Goal: Task Accomplishment & Management: Manage account settings

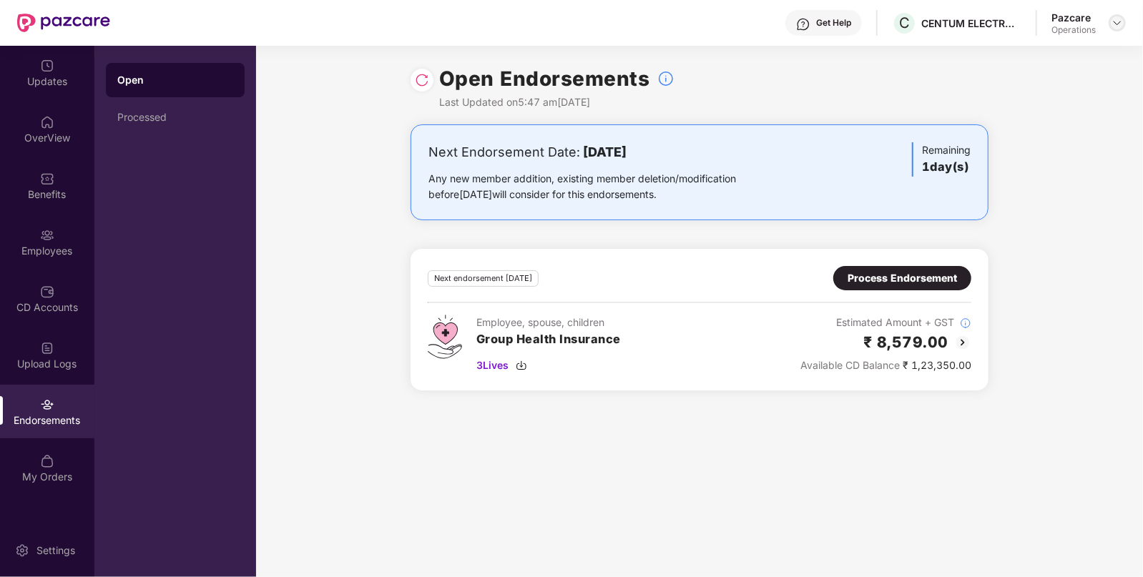
click at [1119, 24] on img at bounding box center [1117, 22] width 11 height 11
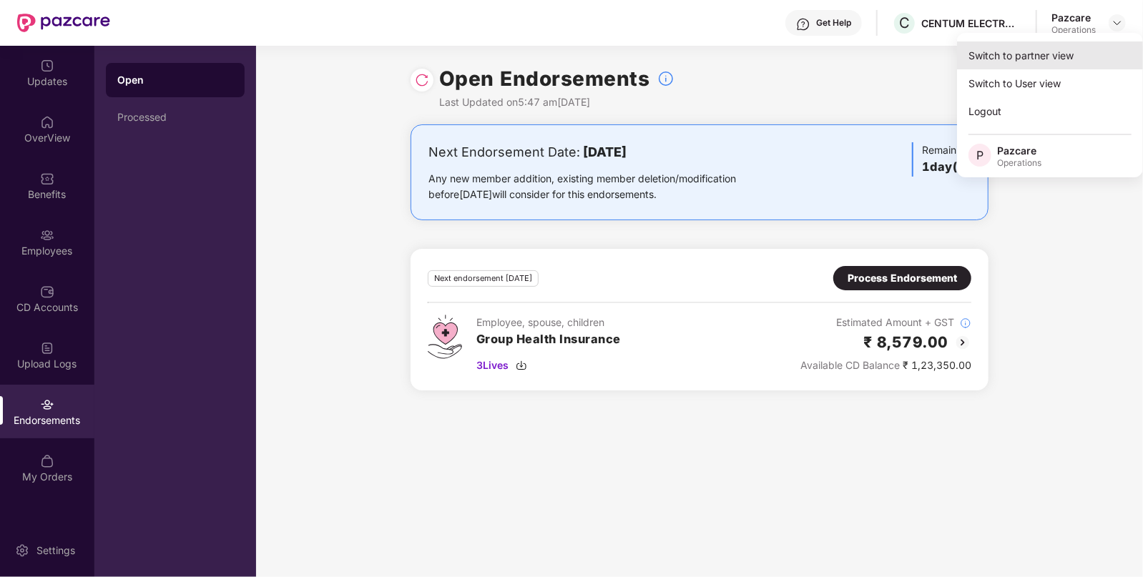
click at [1081, 57] on div "Switch to partner view" at bounding box center [1050, 55] width 186 height 28
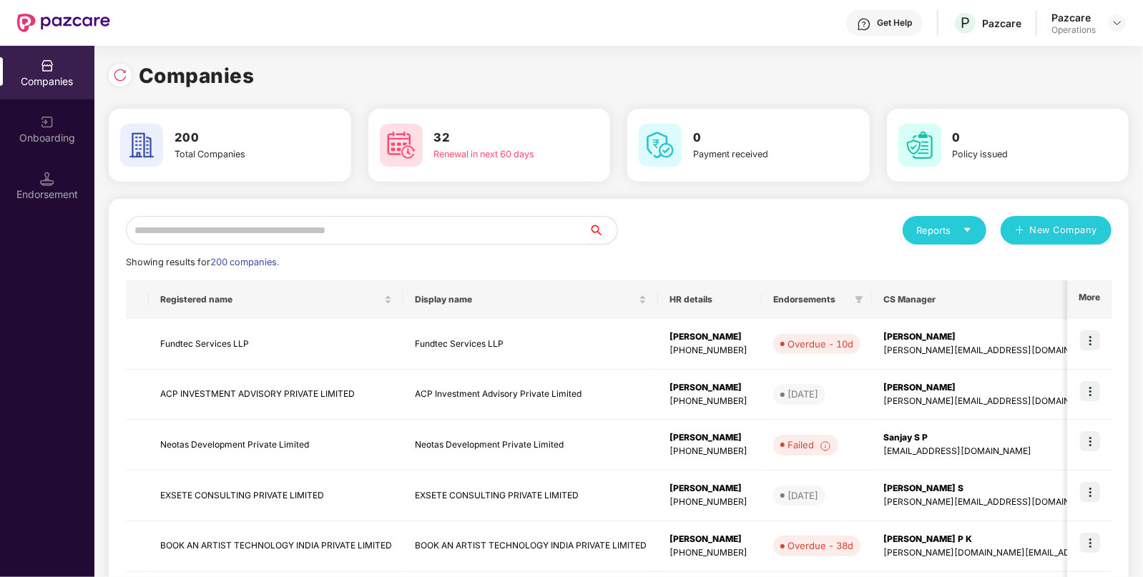
click at [486, 226] on input "text" at bounding box center [357, 230] width 463 height 29
paste input "*********"
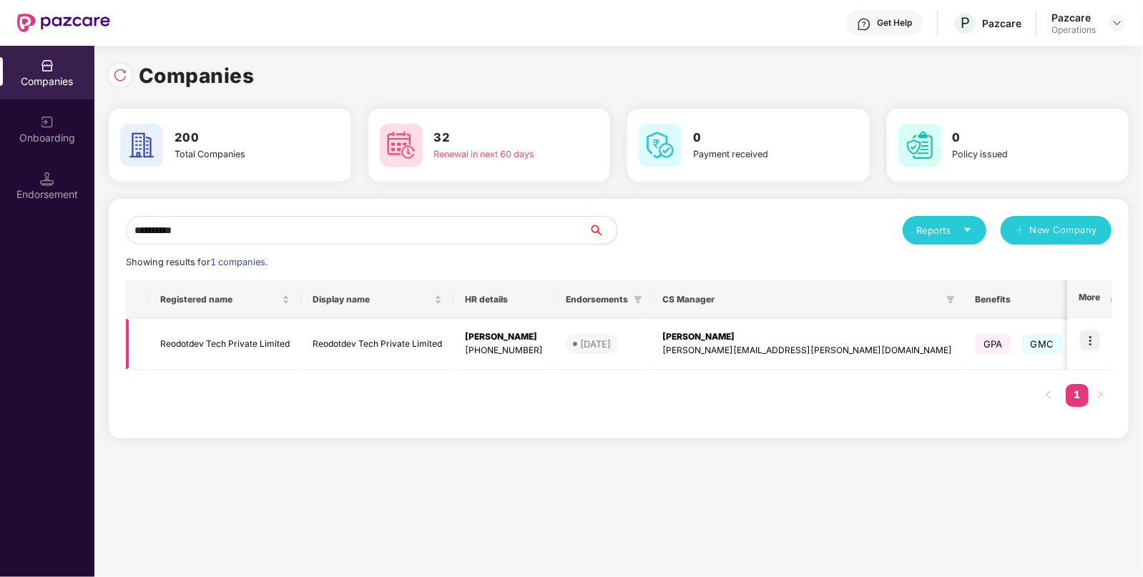
type input "*********"
click at [1084, 343] on img at bounding box center [1090, 340] width 20 height 20
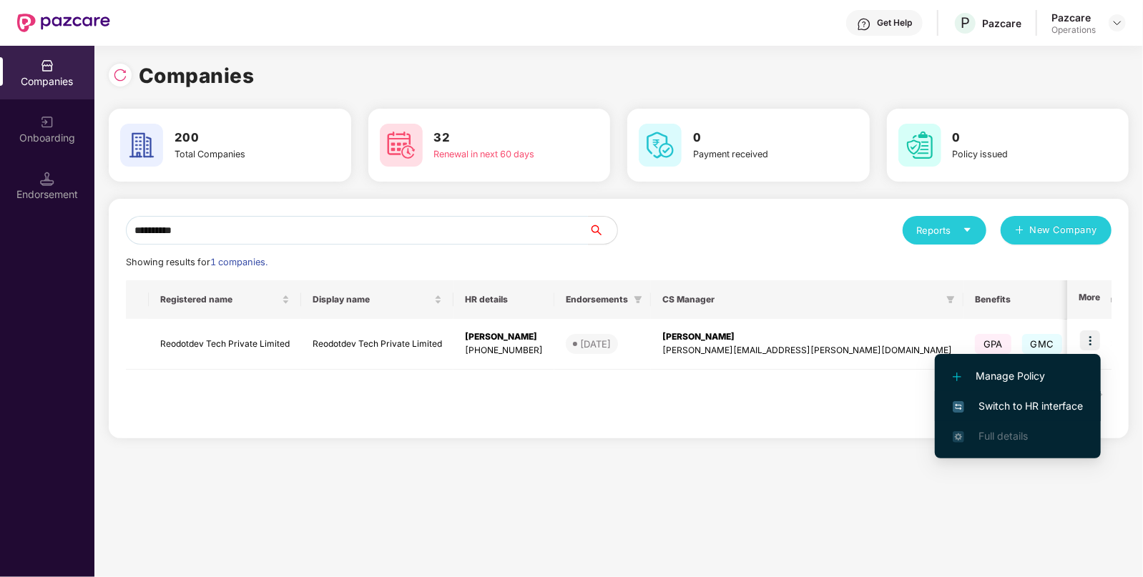
click at [1029, 408] on span "Switch to HR interface" at bounding box center [1018, 406] width 130 height 16
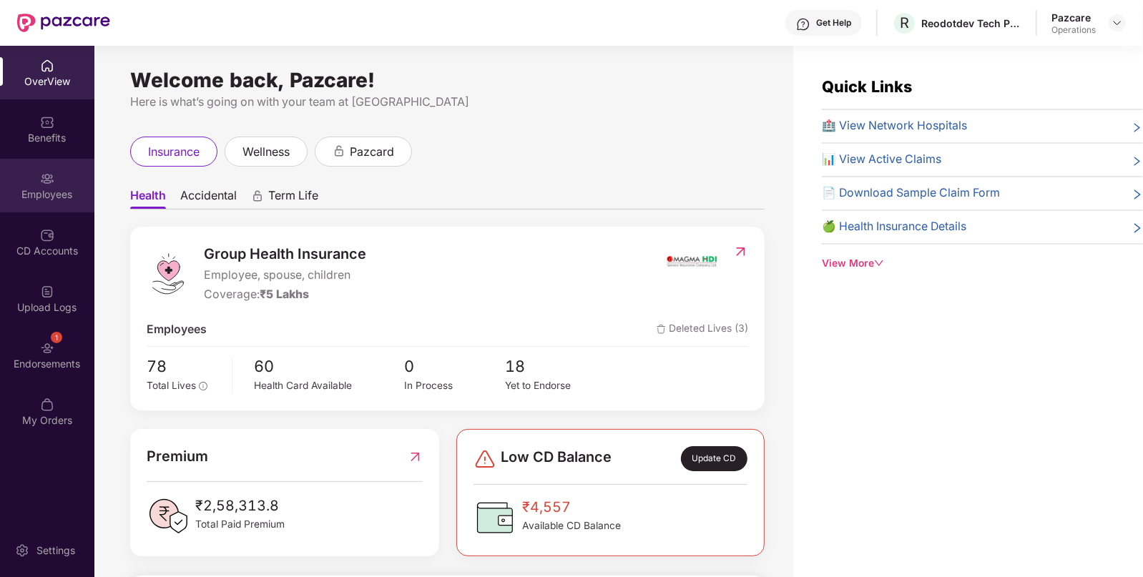
click at [57, 174] on div "Employees" at bounding box center [47, 186] width 94 height 54
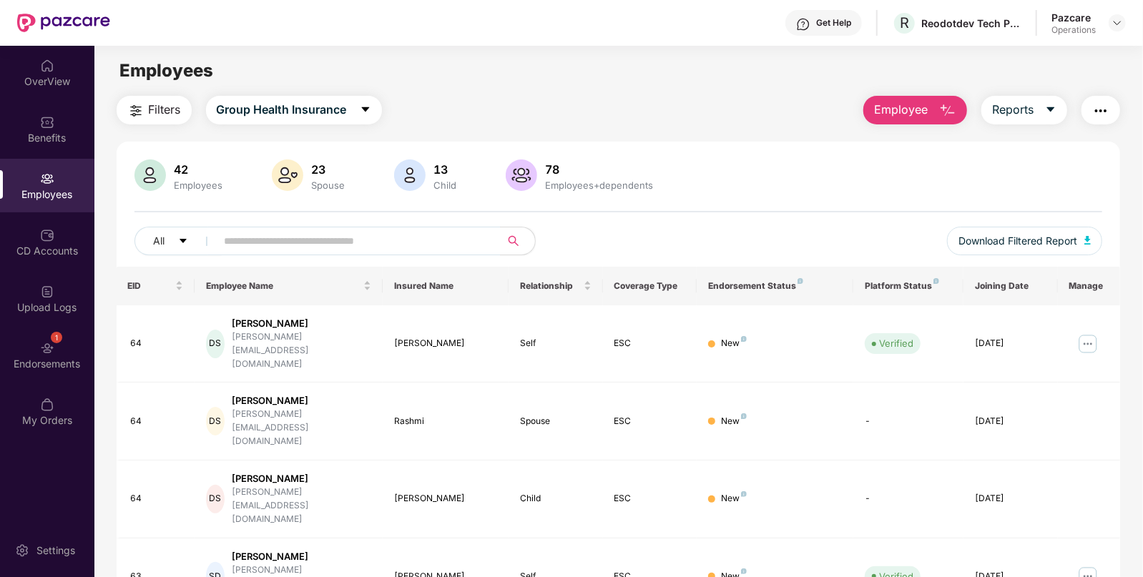
click at [175, 109] on span "Filters" at bounding box center [165, 110] width 32 height 18
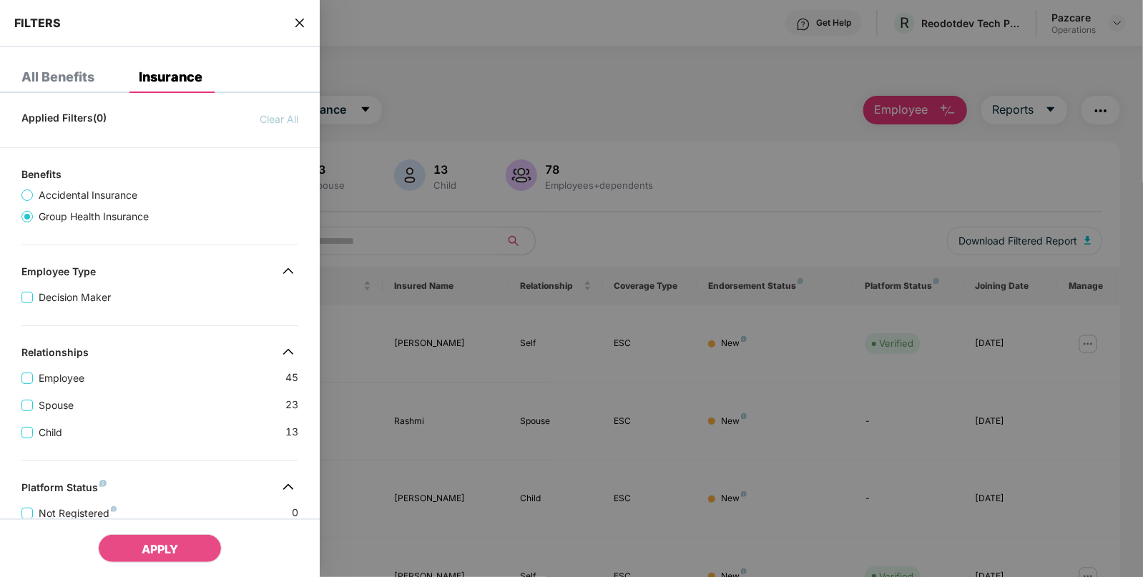
click at [303, 25] on icon "close" at bounding box center [299, 22] width 11 height 11
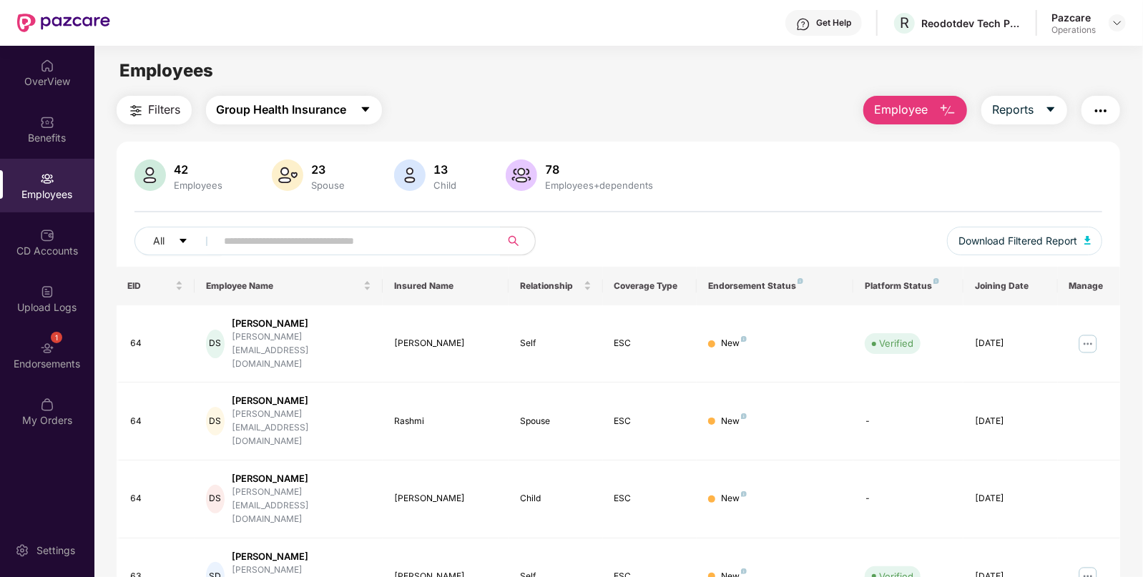
click at [316, 109] on span "Group Health Insurance" at bounding box center [282, 110] width 130 height 18
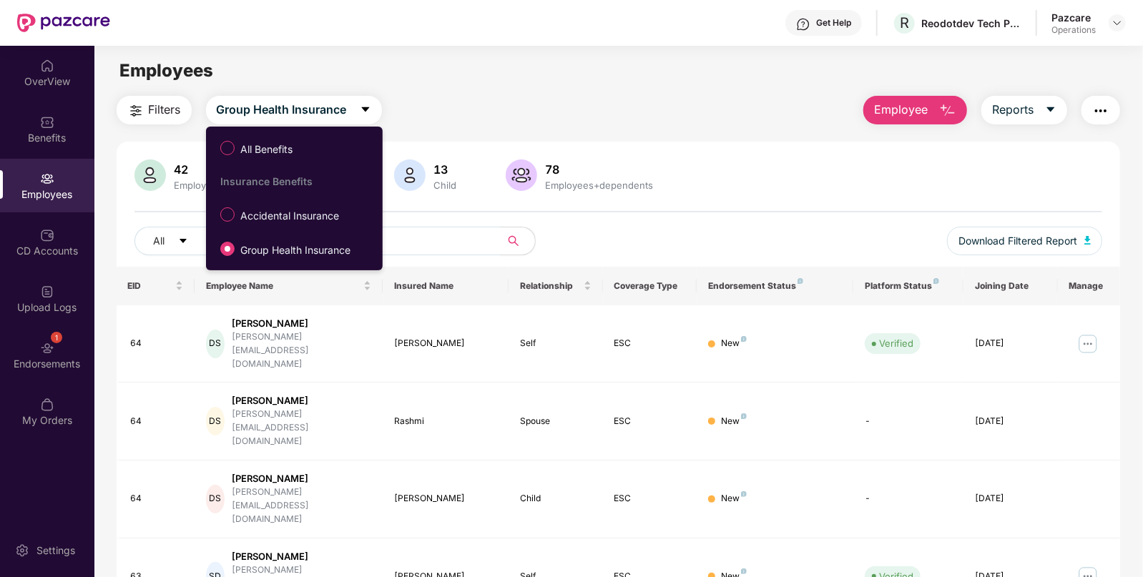
click at [283, 213] on span "Accidental Insurance" at bounding box center [290, 216] width 110 height 16
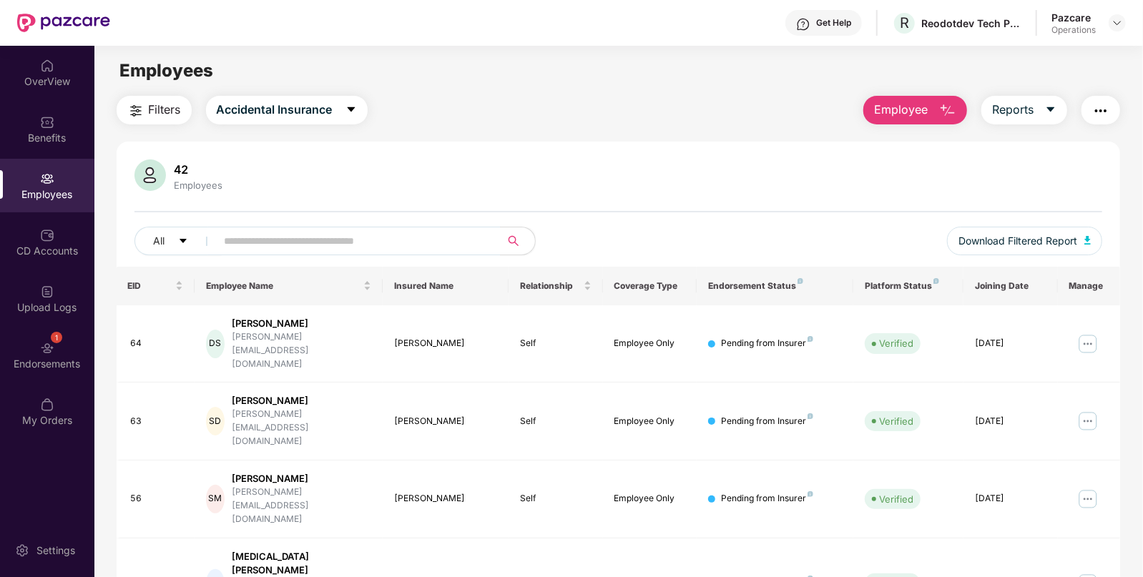
click at [162, 116] on span "Filters" at bounding box center [165, 110] width 32 height 18
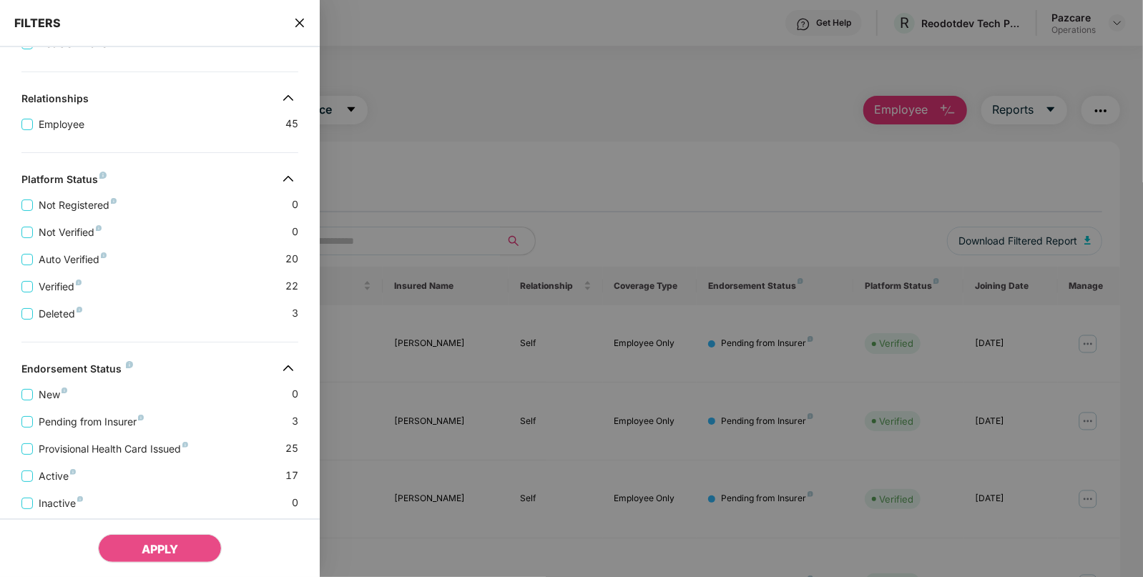
scroll to position [295, 0]
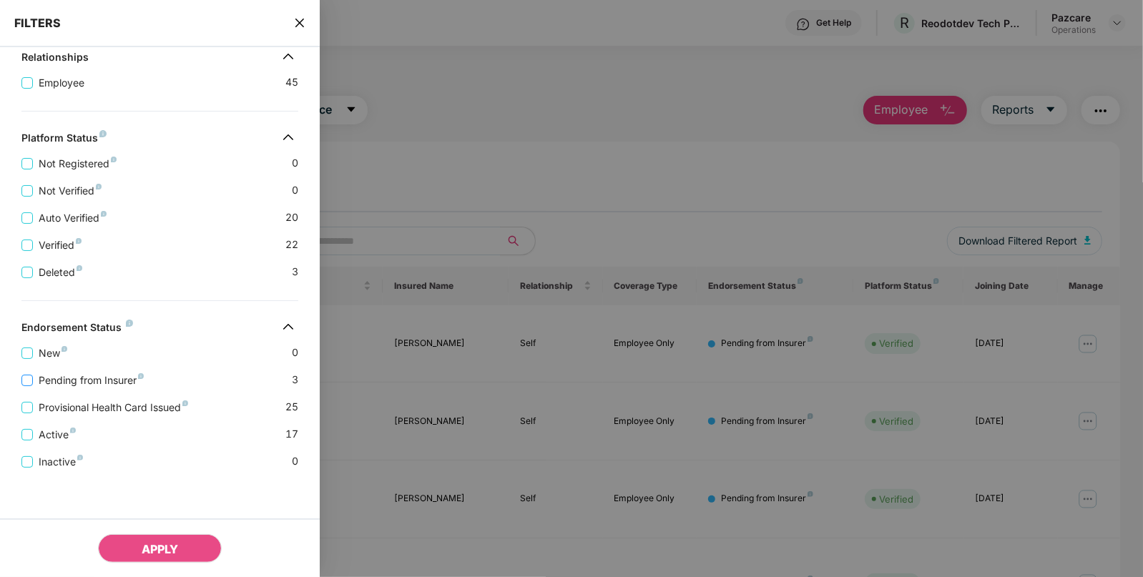
click at [105, 380] on span "Pending from Insurer" at bounding box center [91, 381] width 117 height 16
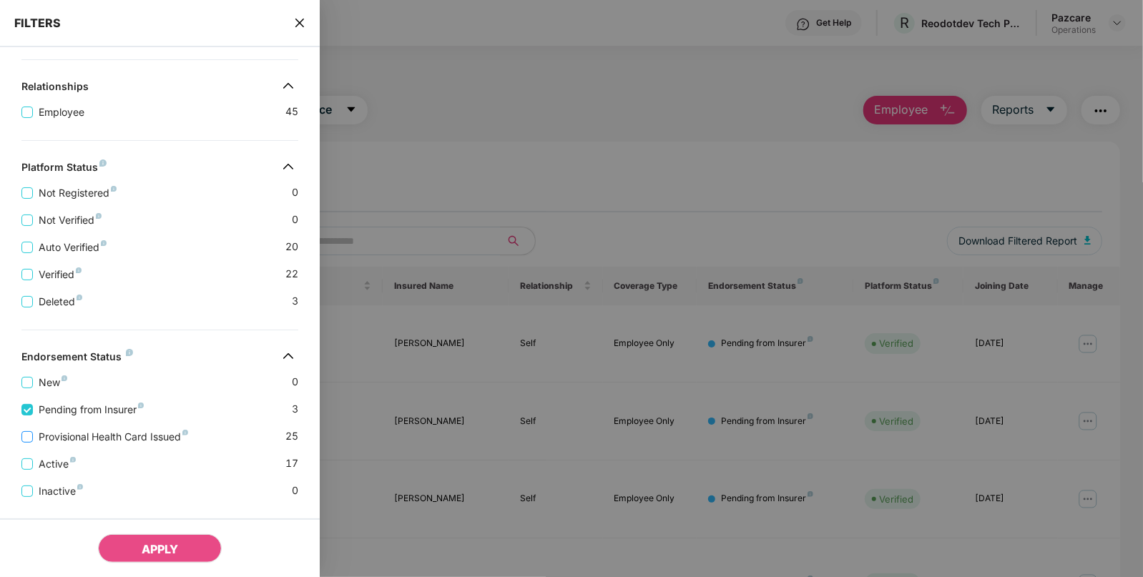
click at [115, 440] on span "Provisional Health Card Issued" at bounding box center [113, 437] width 161 height 16
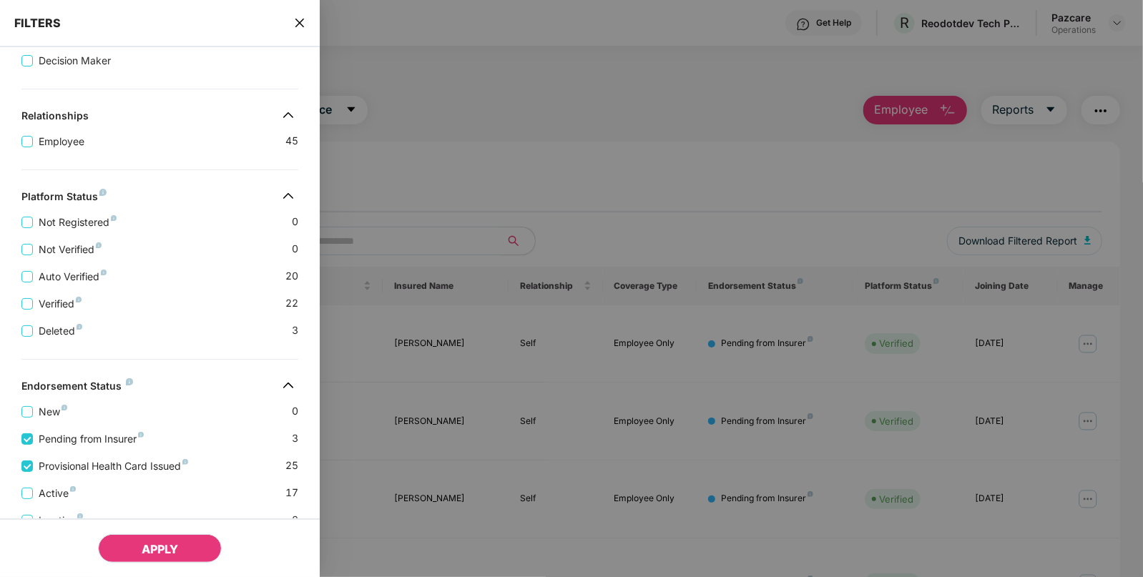
click at [186, 548] on button "APPLY" at bounding box center [160, 548] width 124 height 29
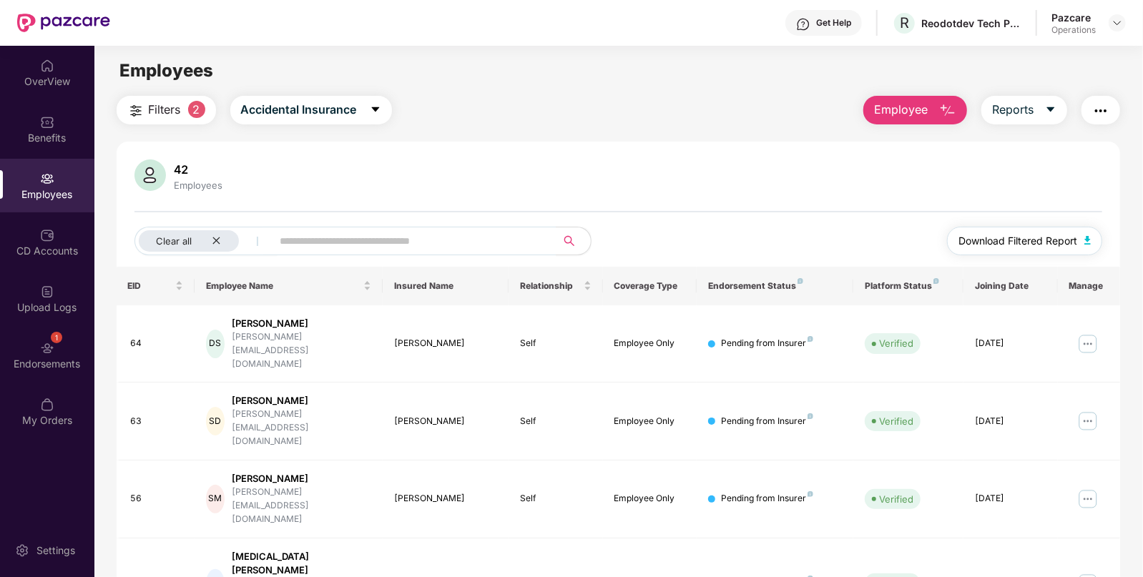
click at [1063, 239] on span "Download Filtered Report" at bounding box center [1018, 241] width 119 height 16
click at [1104, 113] on img "button" at bounding box center [1100, 110] width 17 height 17
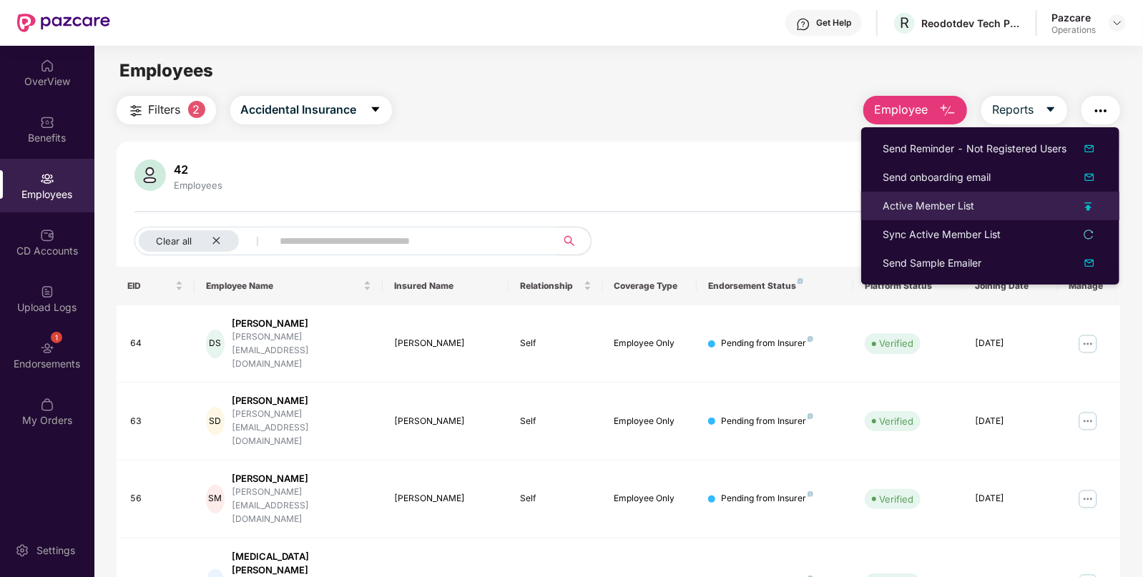
click at [994, 207] on div "Active Member List" at bounding box center [990, 206] width 215 height 16
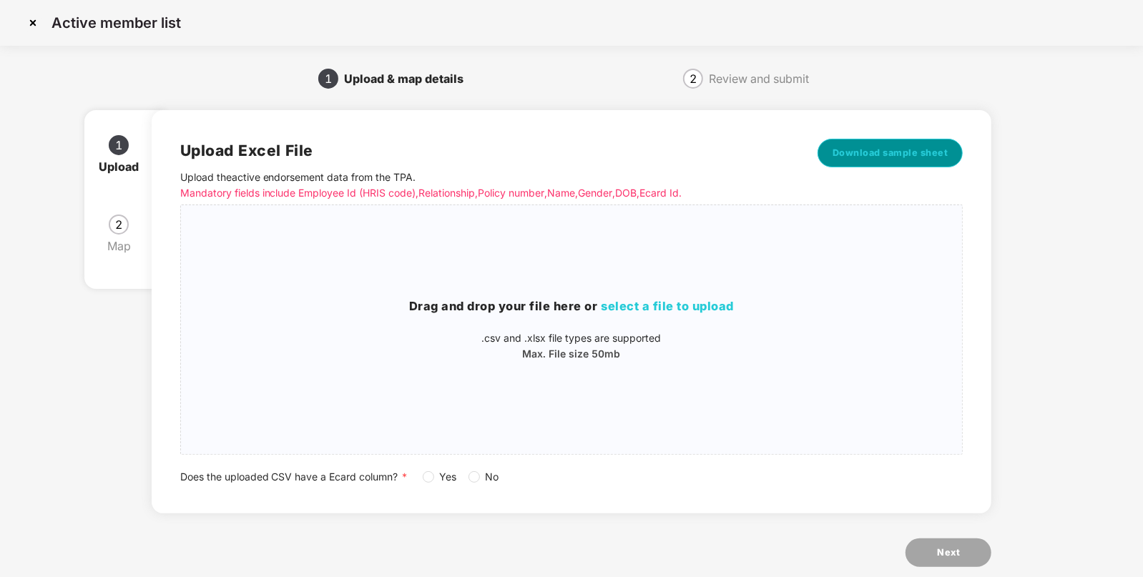
click at [905, 152] on span "Download sample sheet" at bounding box center [891, 153] width 116 height 14
click at [587, 295] on div "Drag and drop your file here or select a file to upload .csv and .xlsx file typ…" at bounding box center [572, 330] width 782 height 226
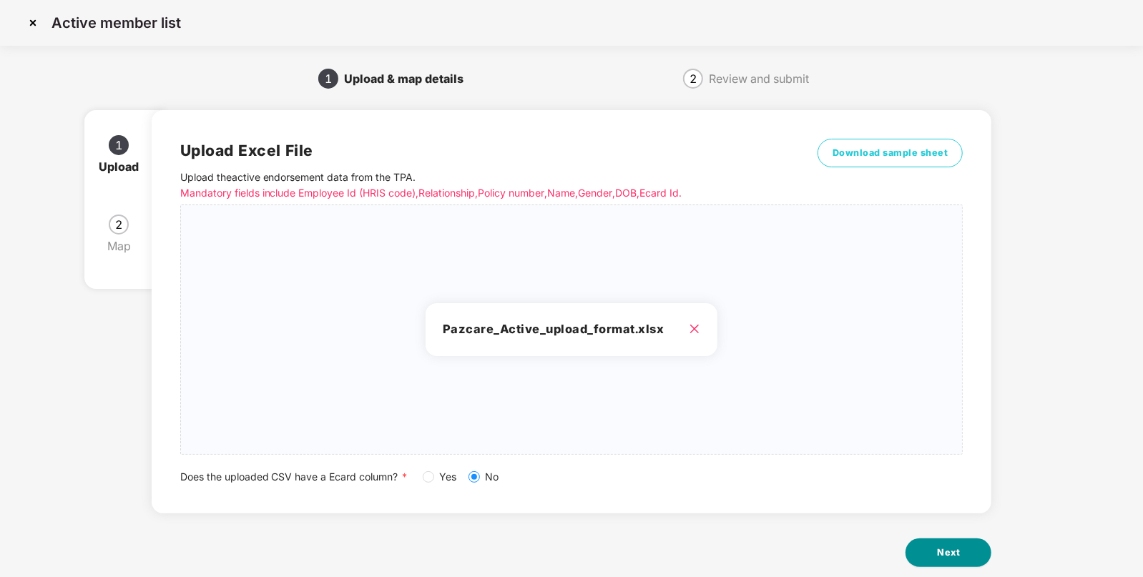
click at [937, 552] on span "Next" at bounding box center [948, 553] width 23 height 14
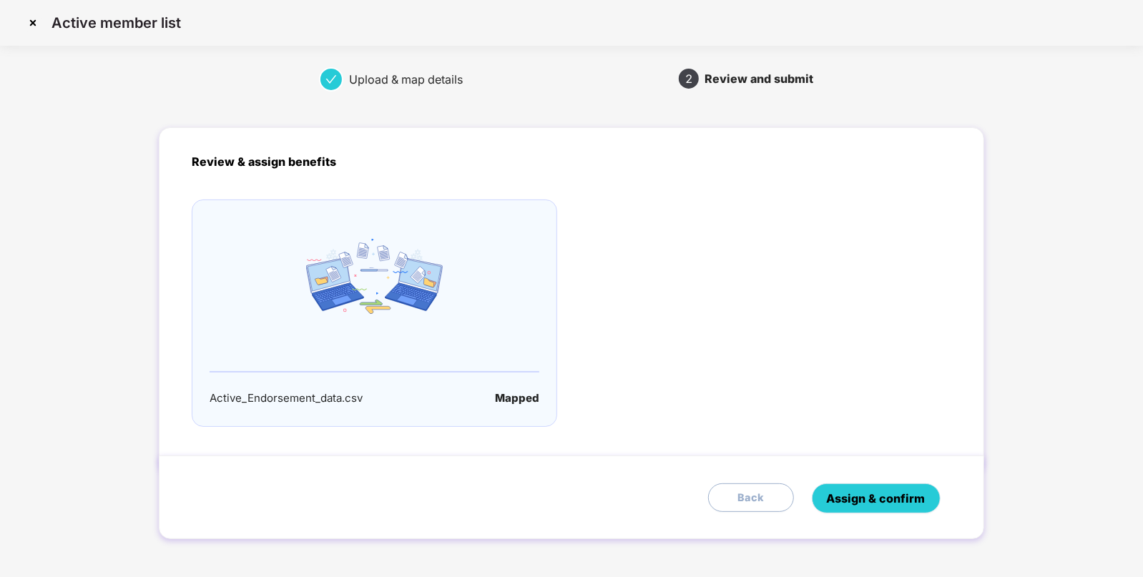
click at [903, 501] on span "Assign & confirm" at bounding box center [876, 499] width 99 height 18
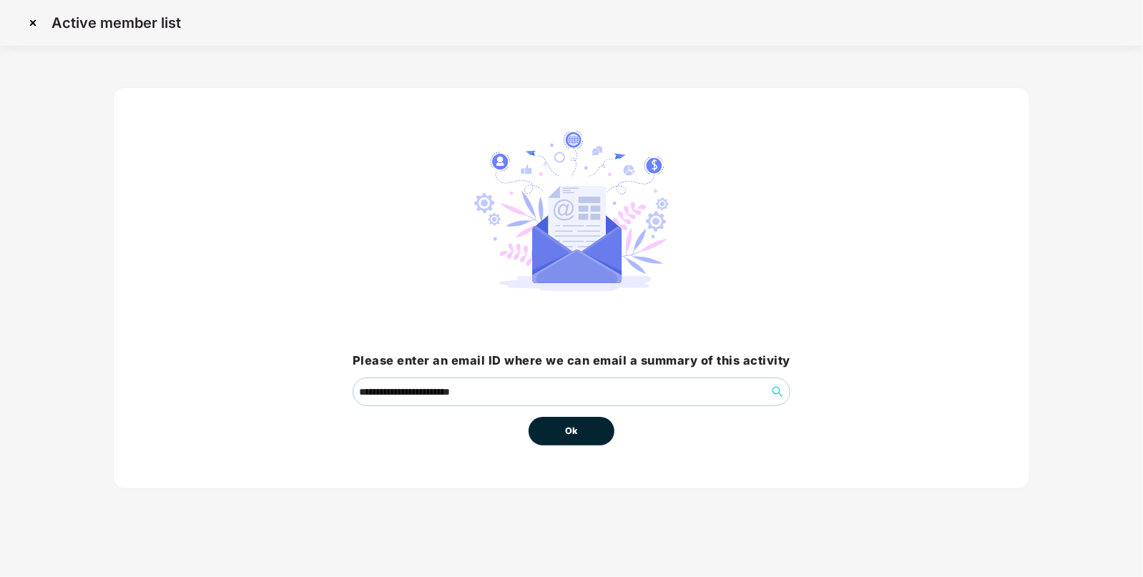
click at [579, 421] on button "Ok" at bounding box center [572, 431] width 86 height 29
click at [566, 428] on span "Ok" at bounding box center [571, 431] width 13 height 14
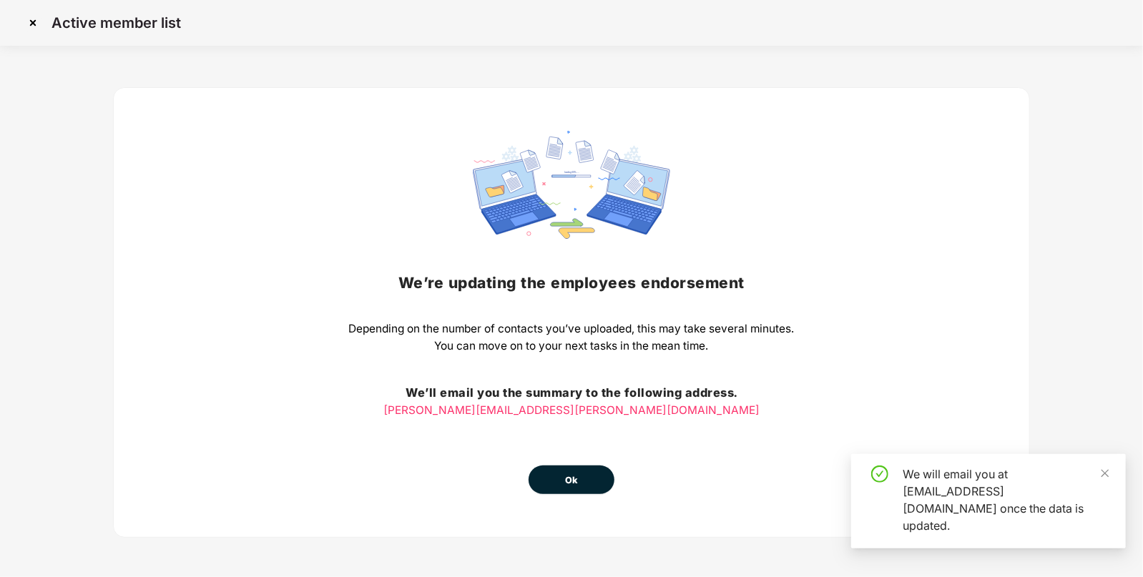
click at [587, 494] on button "Ok" at bounding box center [572, 480] width 86 height 29
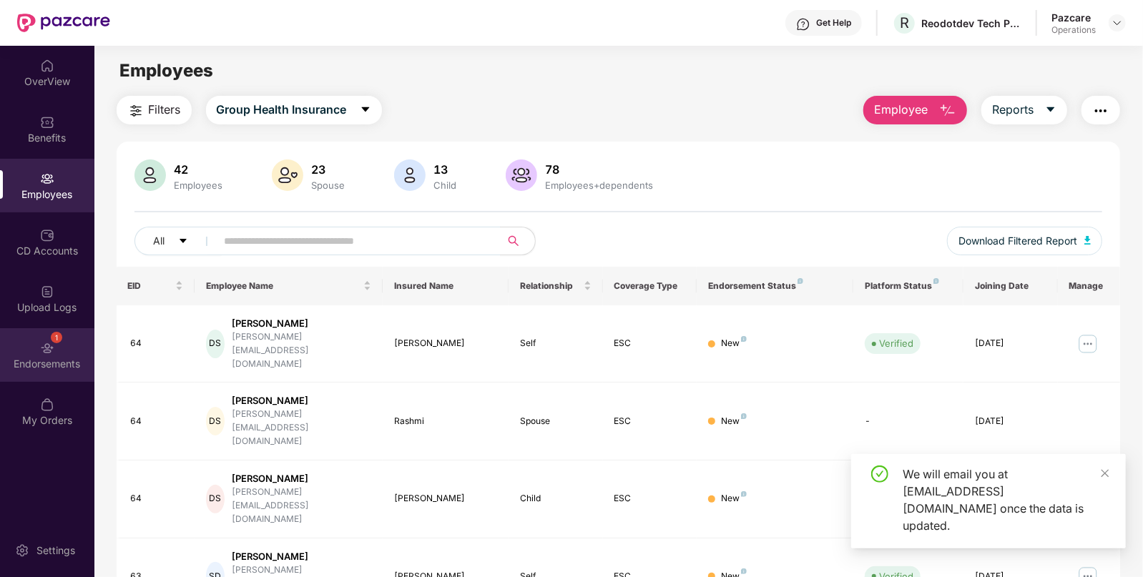
click at [36, 335] on div "1 Endorsements" at bounding box center [47, 355] width 94 height 54
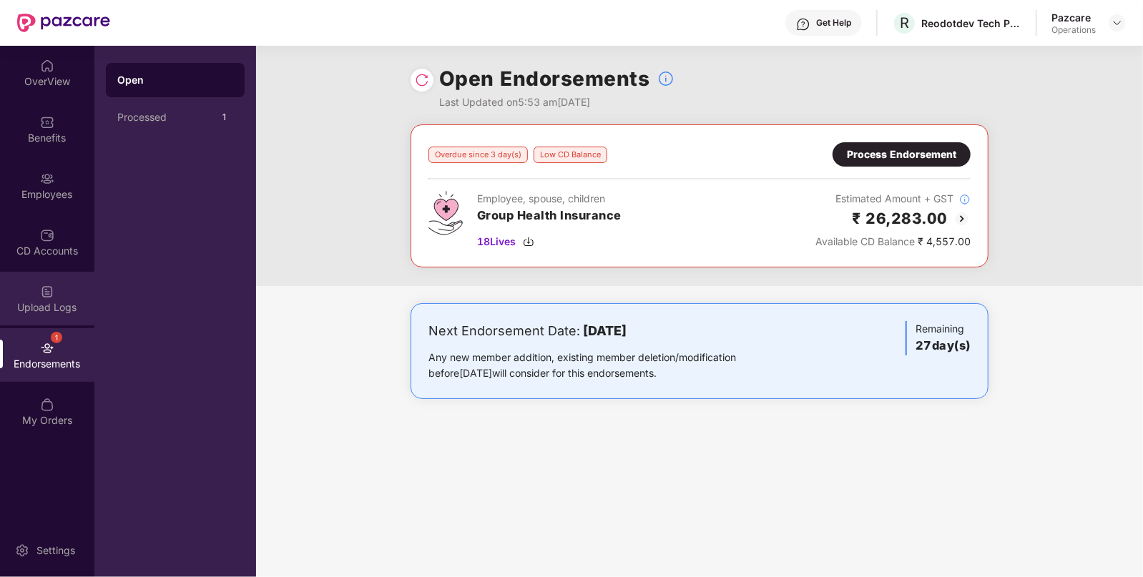
click at [58, 293] on div "Upload Logs" at bounding box center [47, 299] width 94 height 54
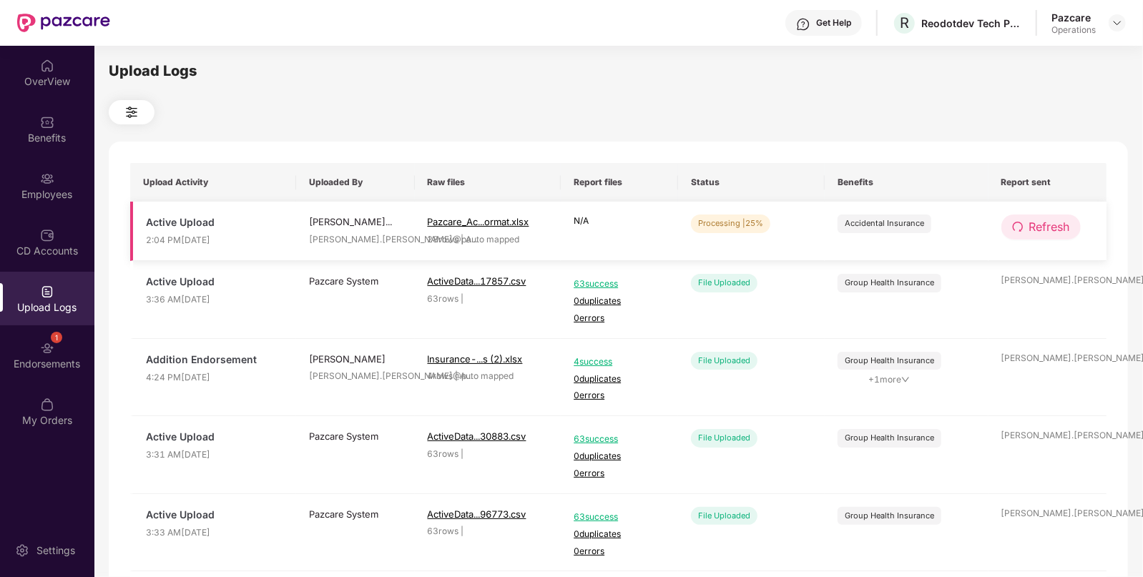
click at [1023, 220] on button "Refresh" at bounding box center [1040, 227] width 79 height 25
click at [1023, 220] on button "Refresh" at bounding box center [1041, 227] width 81 height 25
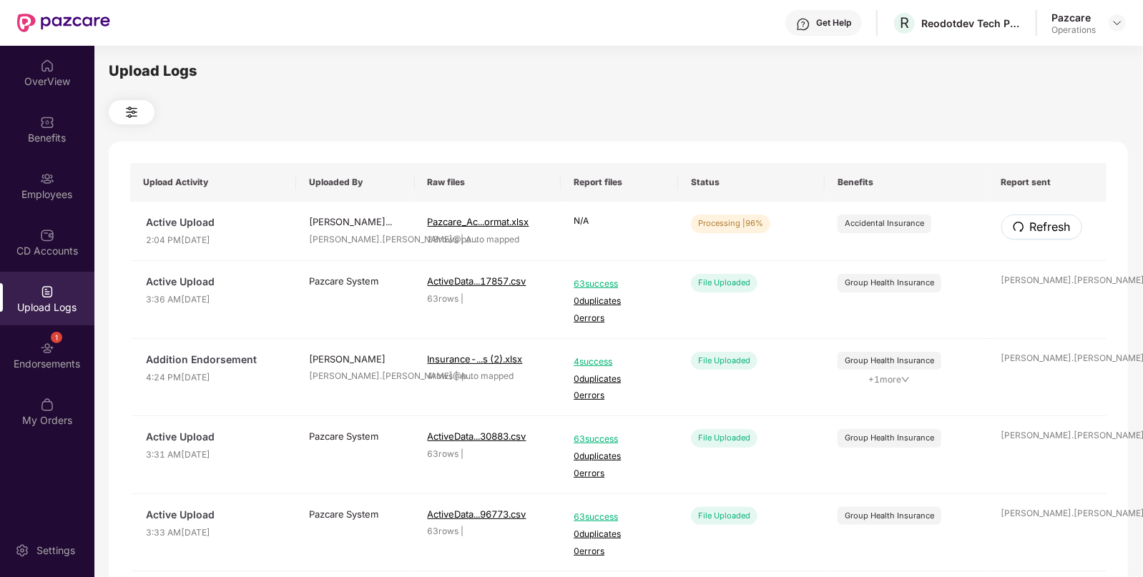
click at [1023, 220] on button "Refresh" at bounding box center [1041, 227] width 81 height 25
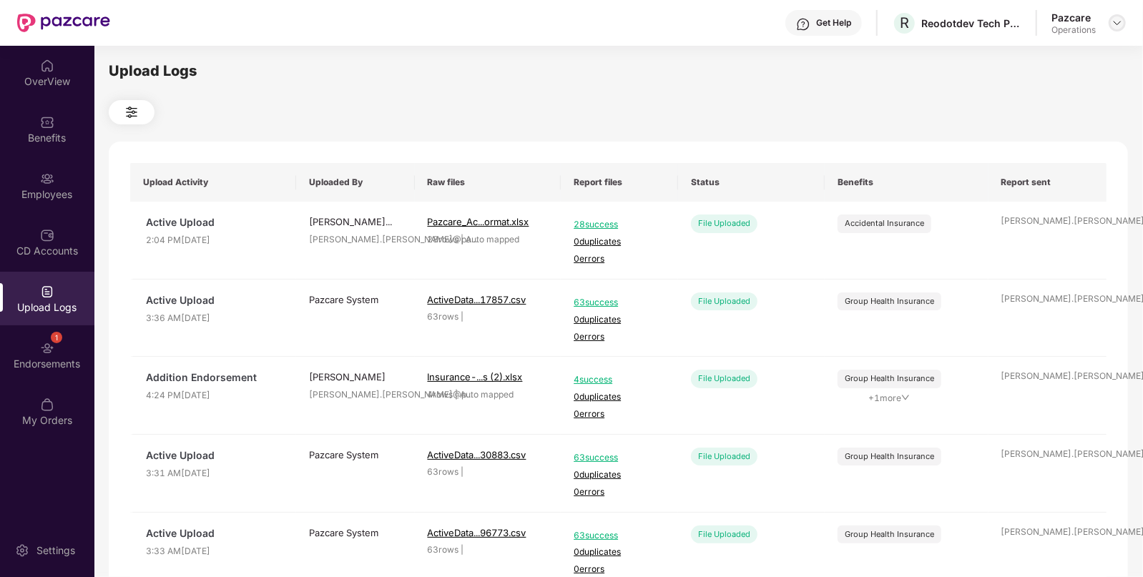
click at [1114, 19] on img at bounding box center [1117, 22] width 11 height 11
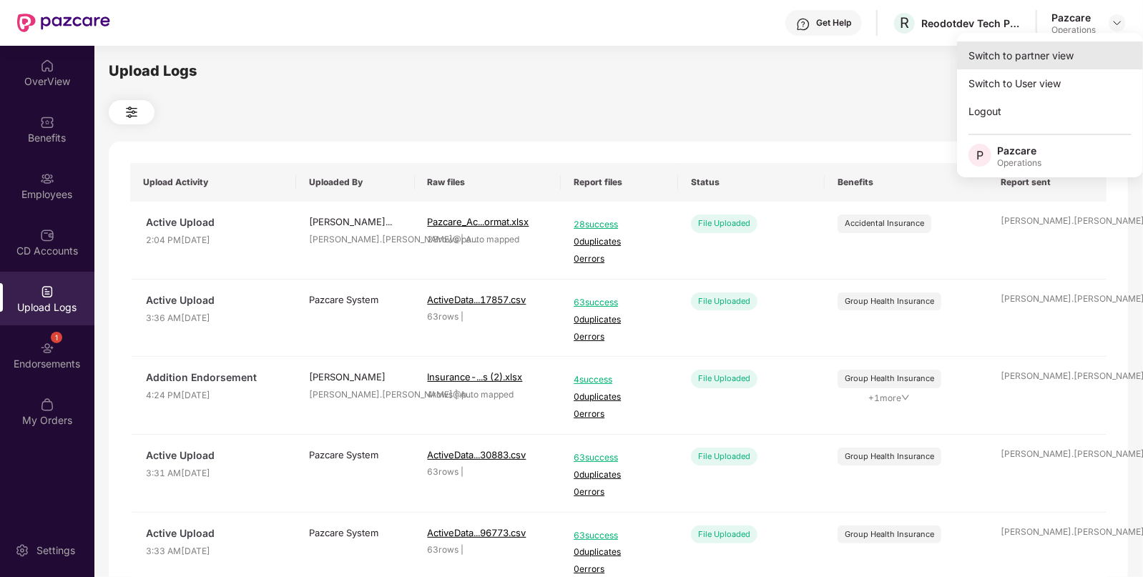
click at [1076, 64] on div "Switch to partner view" at bounding box center [1050, 55] width 186 height 28
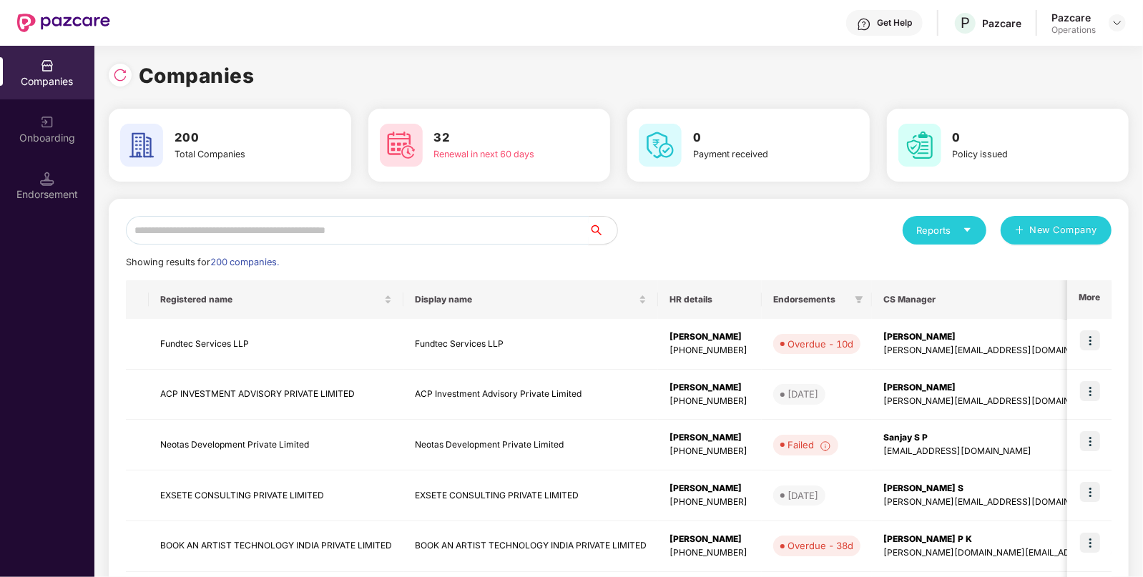
click at [500, 233] on input "text" at bounding box center [357, 230] width 463 height 29
paste input "**********"
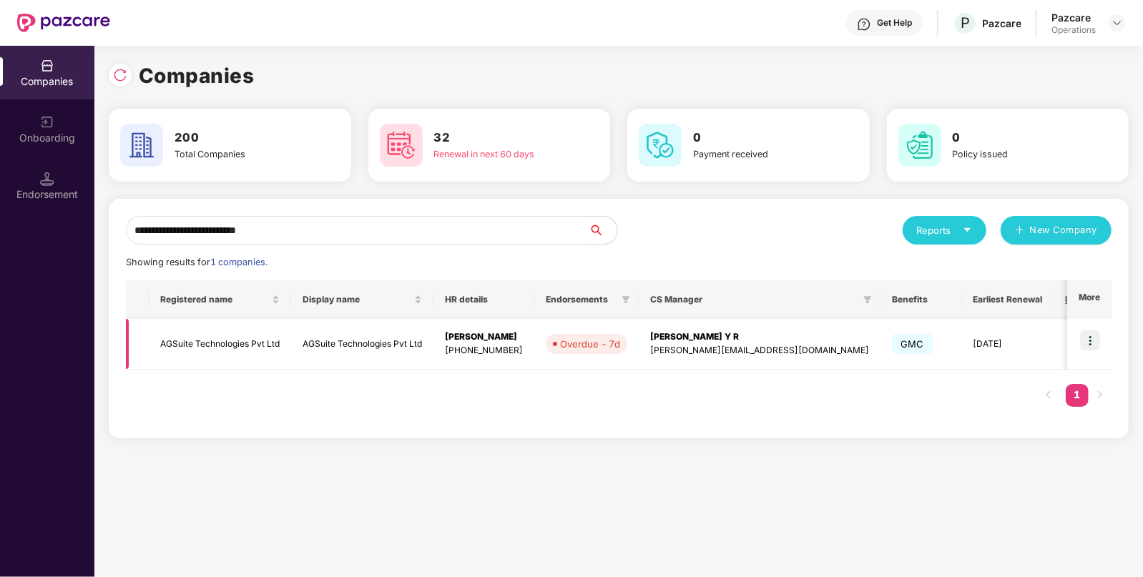
type input "**********"
click at [1091, 346] on img at bounding box center [1090, 340] width 20 height 20
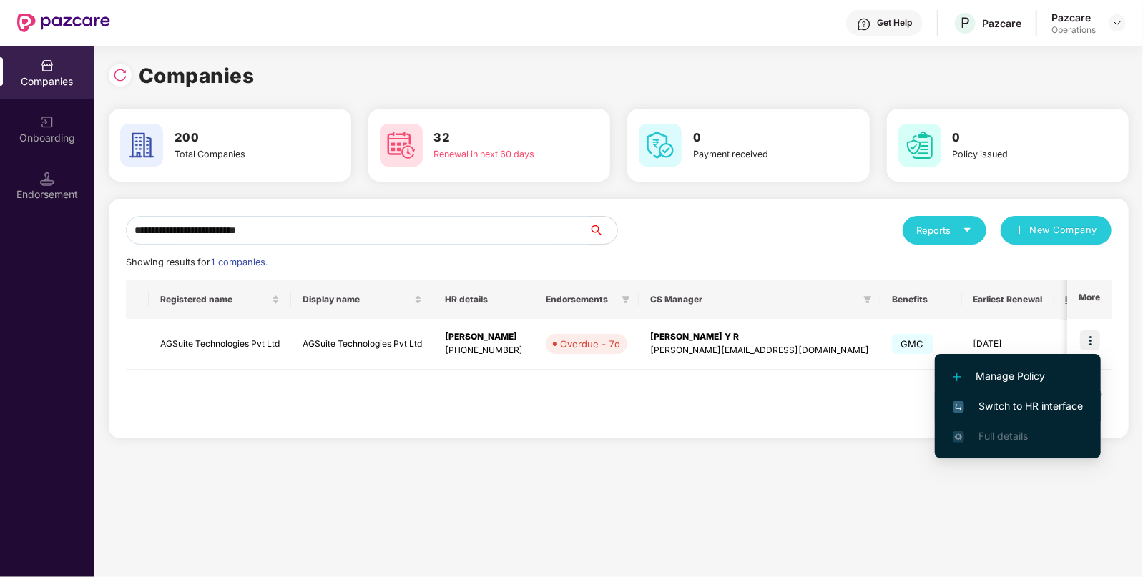
click at [1021, 405] on span "Switch to HR interface" at bounding box center [1018, 406] width 130 height 16
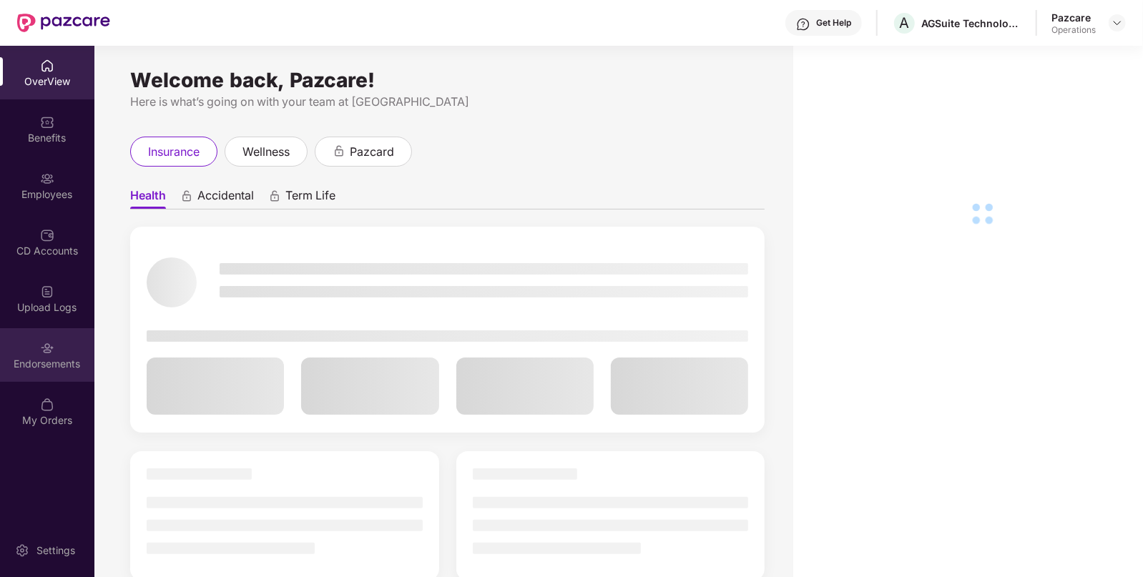
click at [44, 369] on div "Endorsements" at bounding box center [47, 364] width 94 height 14
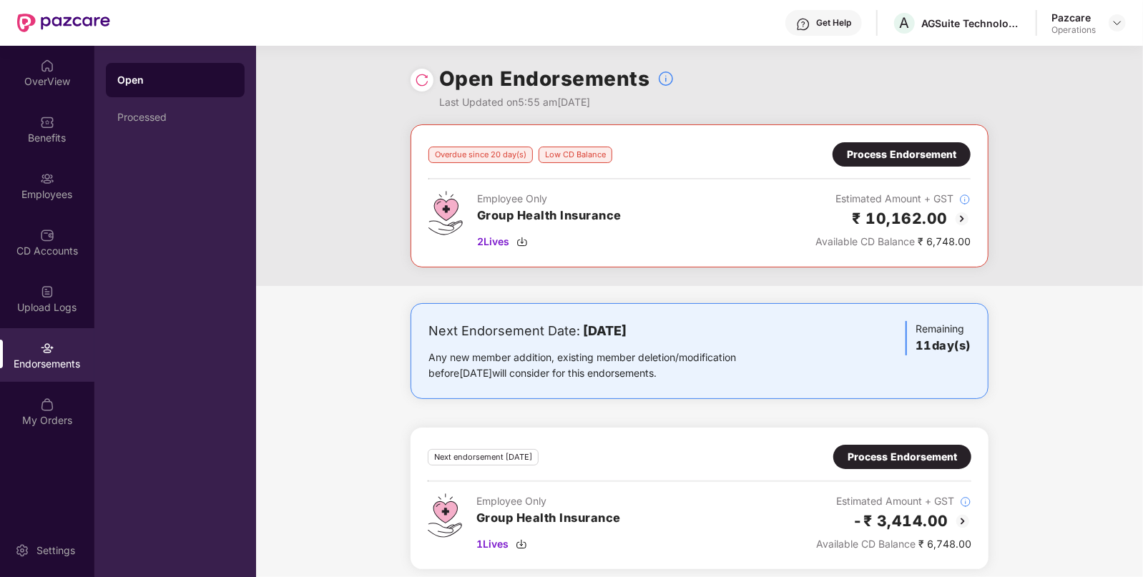
click at [959, 216] on img at bounding box center [962, 218] width 17 height 17
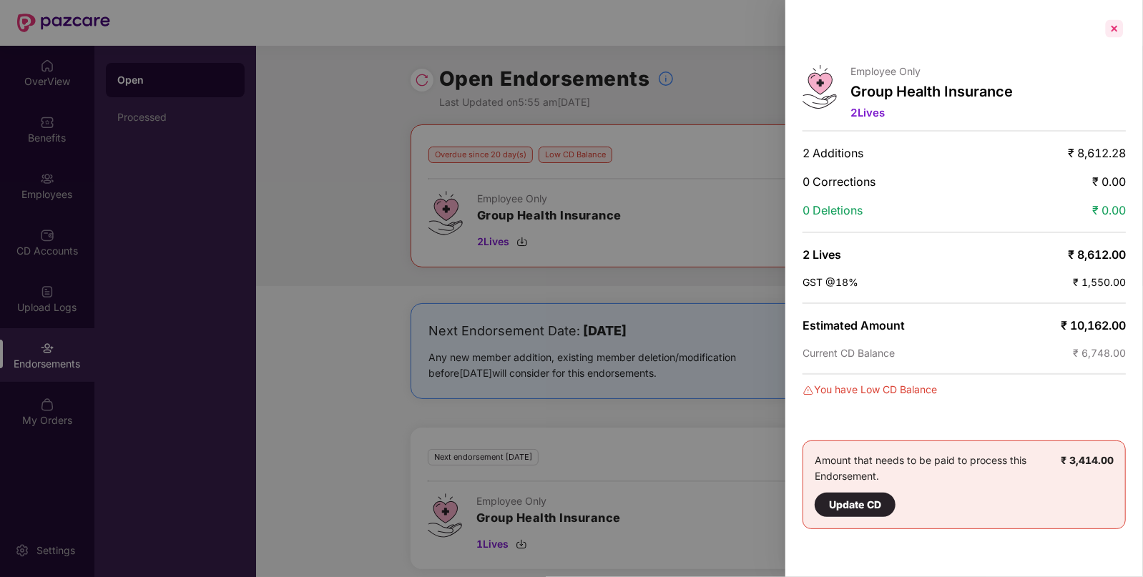
click at [1110, 22] on div at bounding box center [1114, 28] width 23 height 23
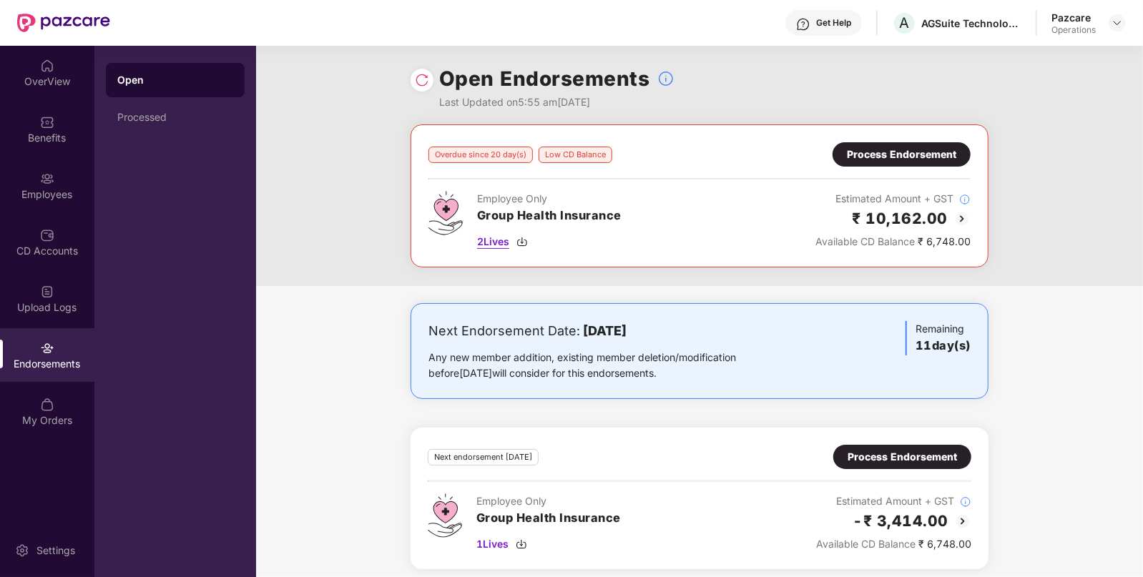
click at [486, 239] on span "2 Lives" at bounding box center [493, 242] width 32 height 16
click at [42, 201] on div "Employees" at bounding box center [47, 186] width 94 height 54
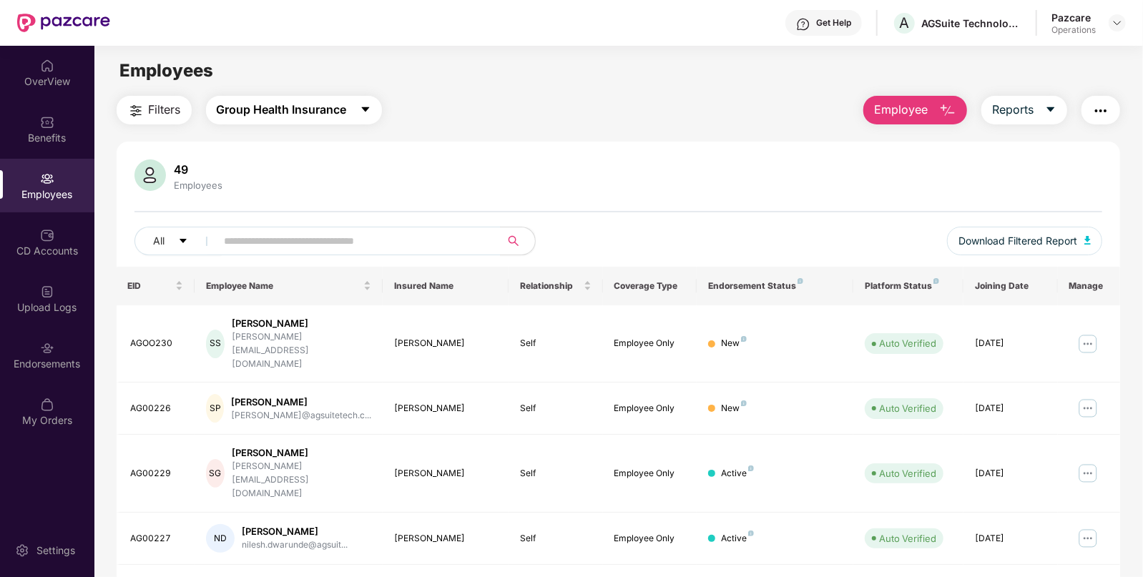
click at [354, 119] on button "Group Health Insurance" at bounding box center [294, 110] width 176 height 29
click at [481, 119] on div "Filters Group Health Insurance Employee Reports" at bounding box center [619, 110] width 1004 height 29
click at [143, 114] on img "button" at bounding box center [135, 110] width 17 height 17
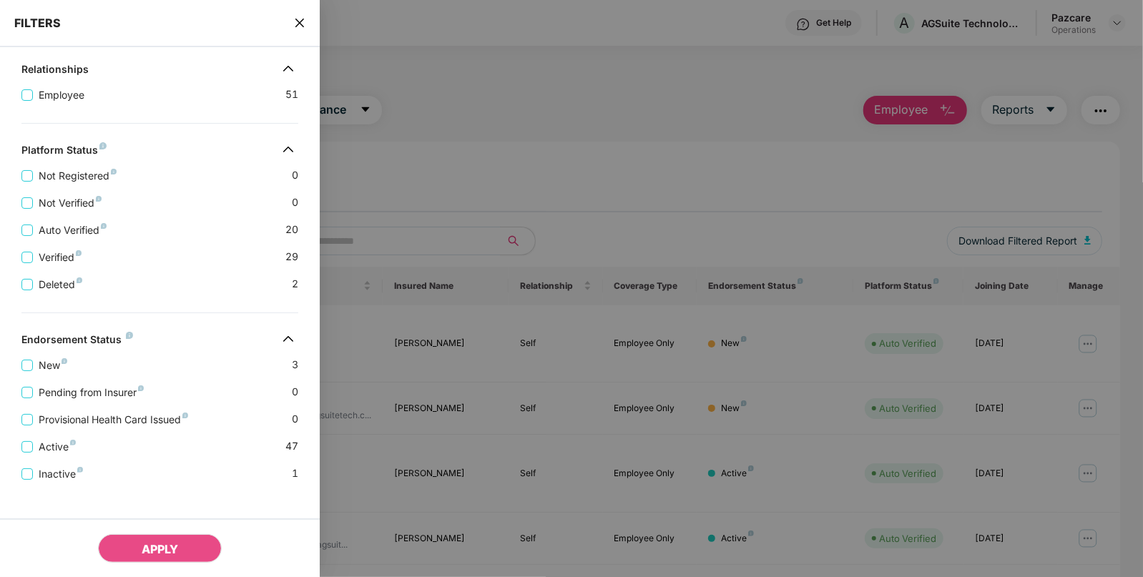
scroll to position [274, 0]
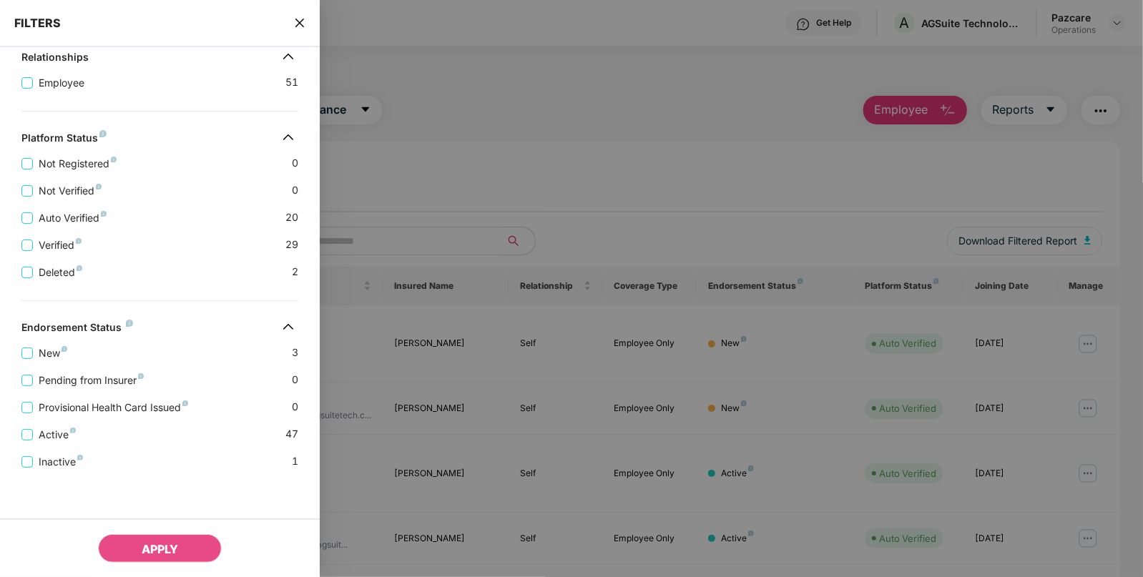
click at [301, 16] on span "close" at bounding box center [299, 23] width 11 height 14
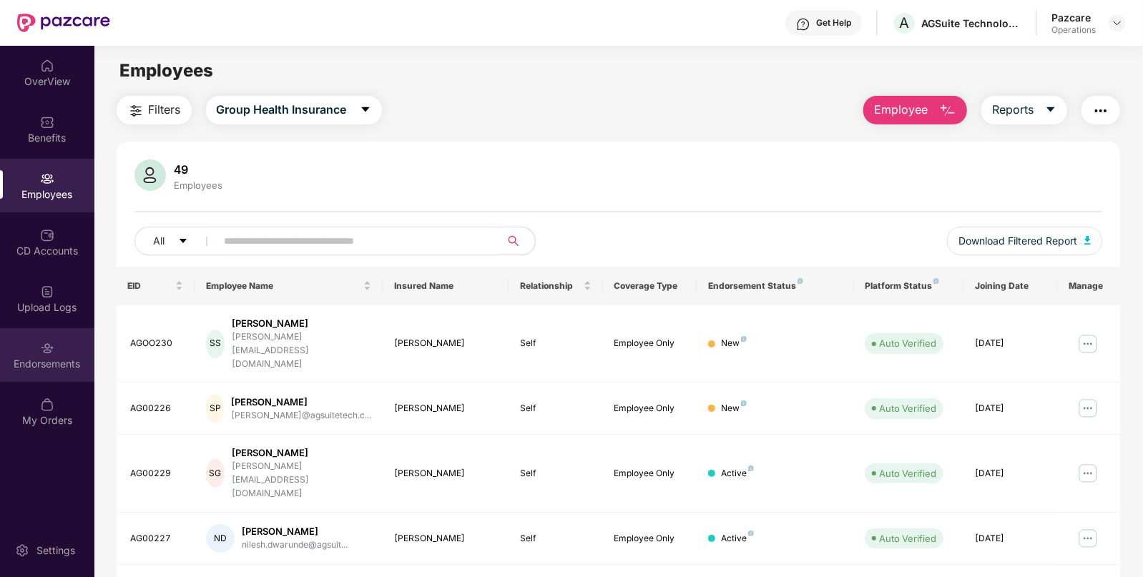
click at [50, 366] on div "Endorsements" at bounding box center [47, 364] width 94 height 14
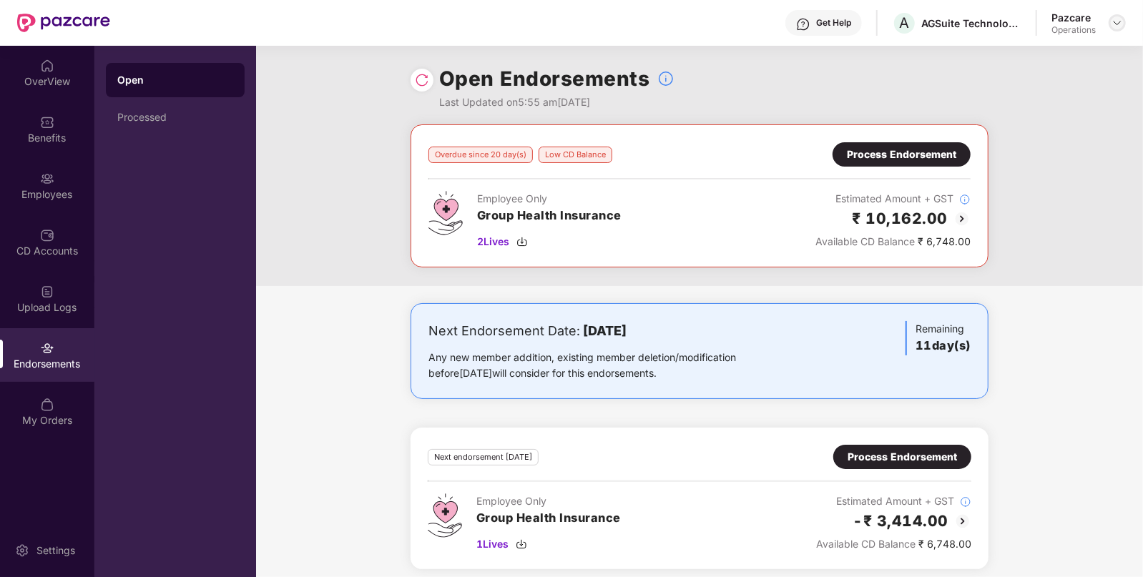
click at [1117, 28] on img at bounding box center [1117, 22] width 11 height 11
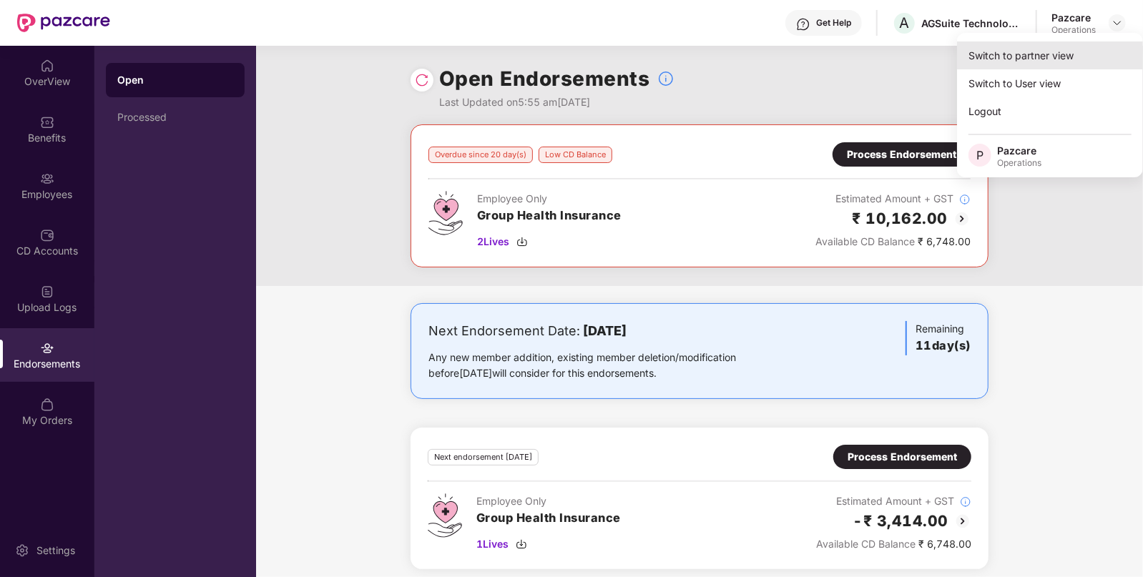
click at [1066, 51] on div "Switch to partner view" at bounding box center [1050, 55] width 186 height 28
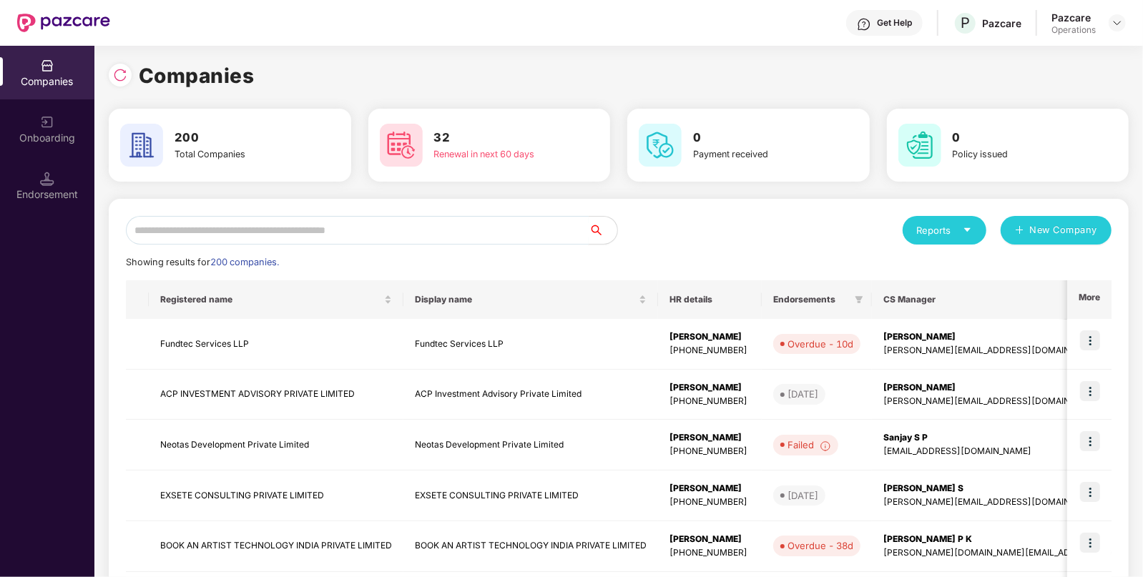
click at [418, 232] on input "text" at bounding box center [357, 230] width 463 height 29
paste input "******"
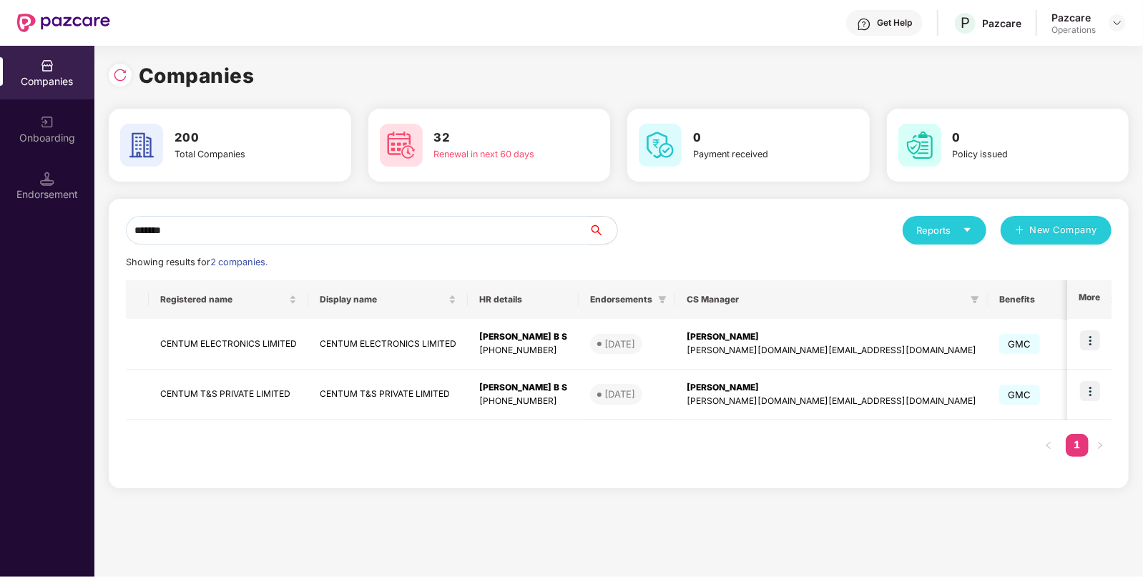
type input "******"
click at [1099, 348] on img at bounding box center [1090, 340] width 20 height 20
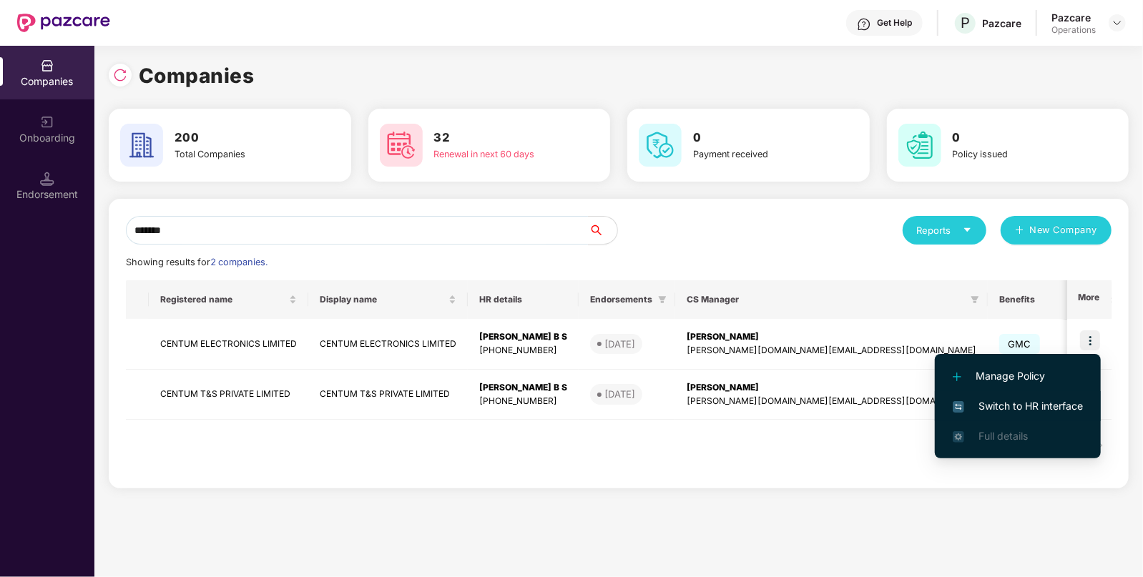
click at [1021, 411] on span "Switch to HR interface" at bounding box center [1018, 406] width 130 height 16
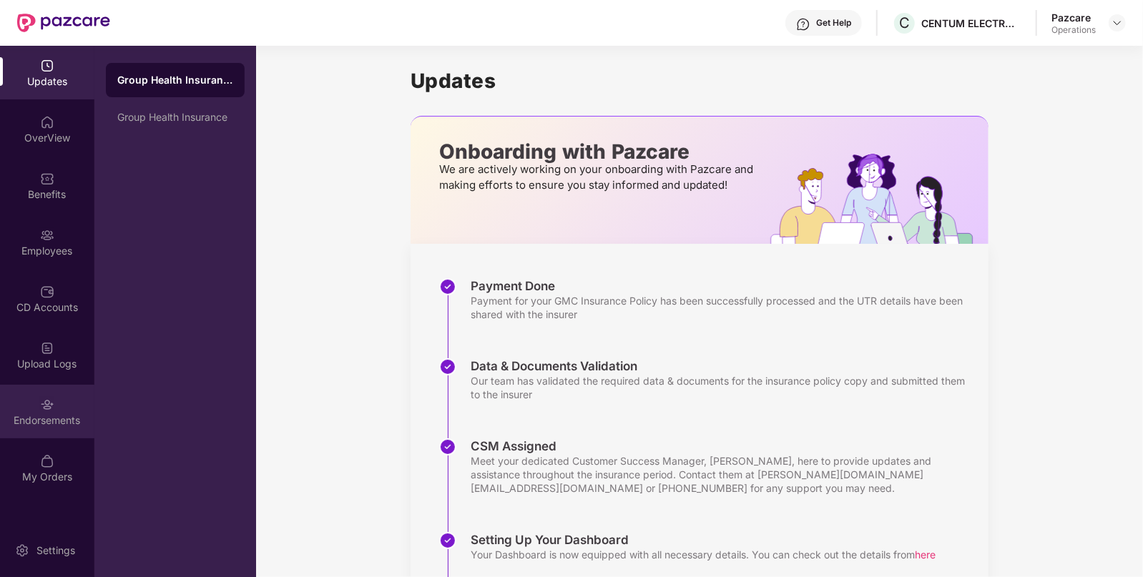
click at [41, 416] on div "Endorsements" at bounding box center [47, 420] width 94 height 14
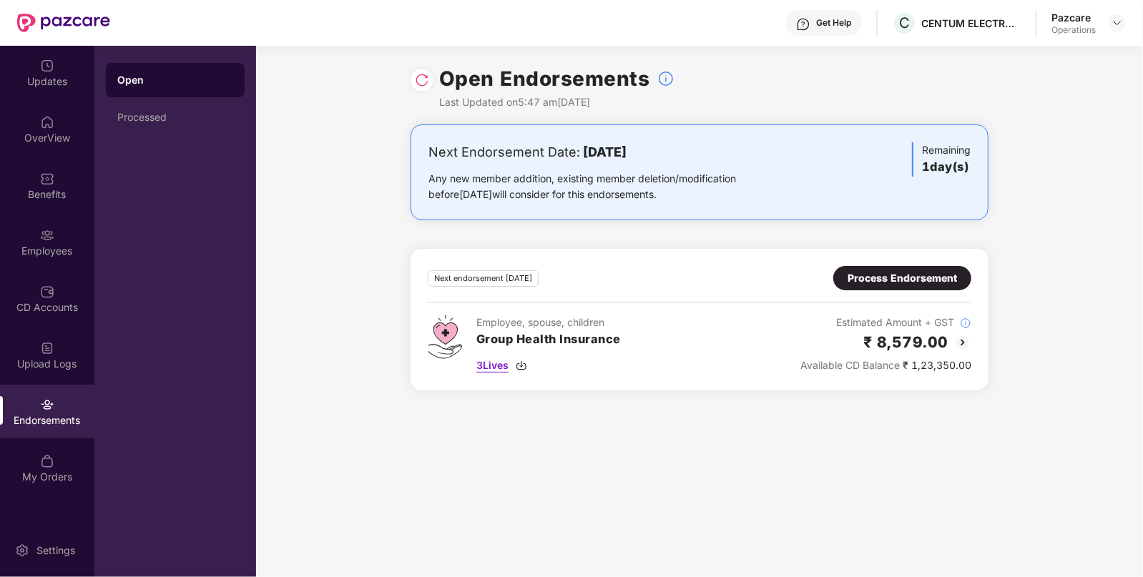
click at [488, 366] on span "3 Lives" at bounding box center [492, 366] width 32 height 16
click at [937, 284] on div "Process Endorsement" at bounding box center [902, 278] width 109 height 16
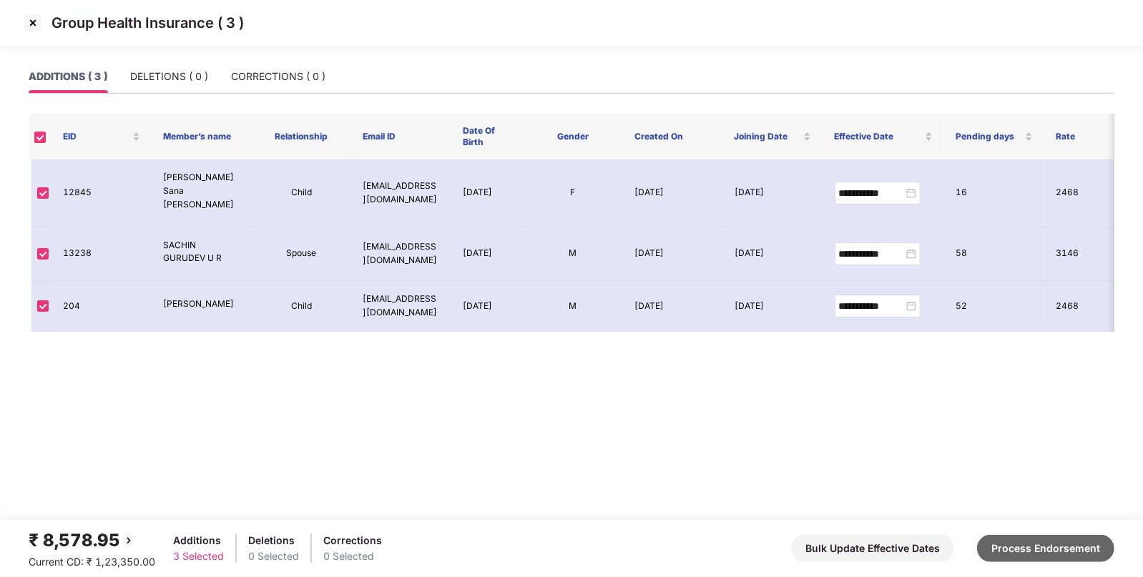
click at [1022, 544] on button "Process Endorsement" at bounding box center [1045, 548] width 137 height 27
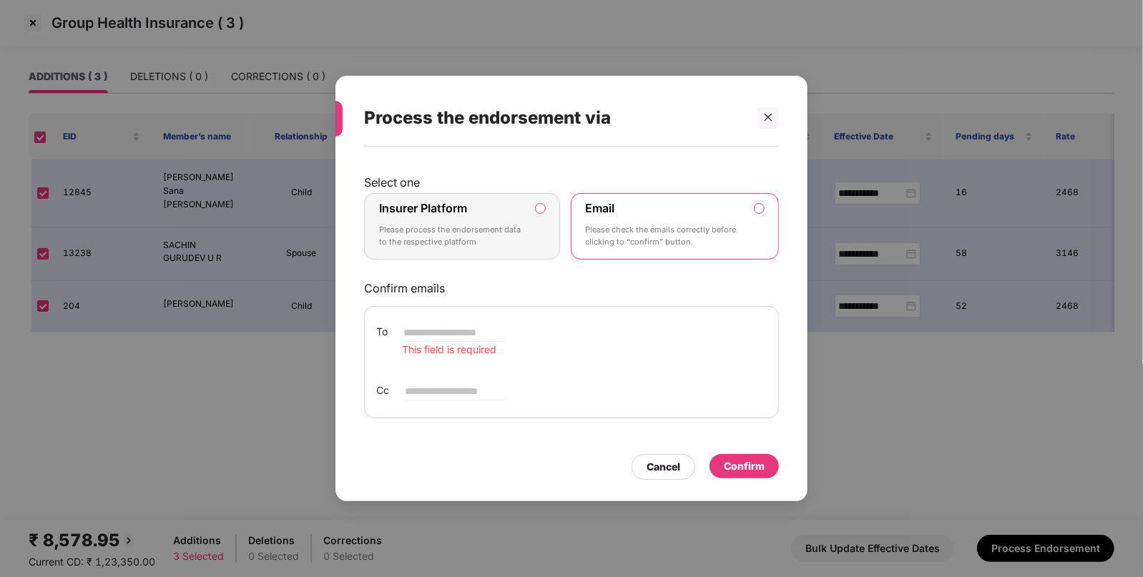
click at [514, 240] on p "Please process the endorsement data to the respective platform" at bounding box center [452, 236] width 146 height 25
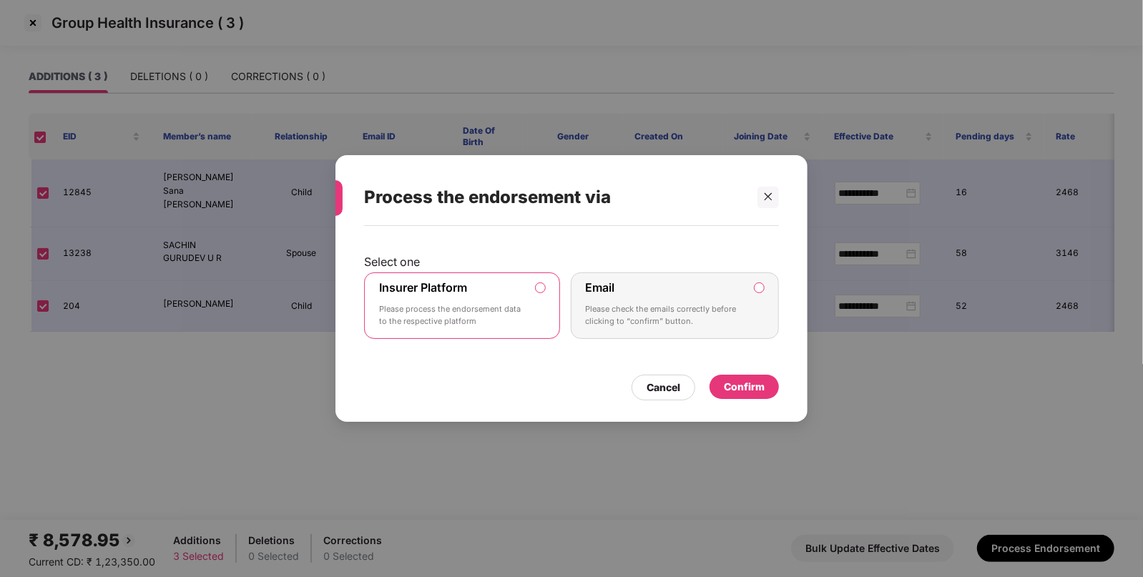
drag, startPoint x: 740, startPoint y: 386, endPoint x: 723, endPoint y: 392, distance: 17.4
click at [740, 386] on div "Confirm" at bounding box center [744, 387] width 41 height 16
